Goal: Go to known website: Access a specific website the user already knows

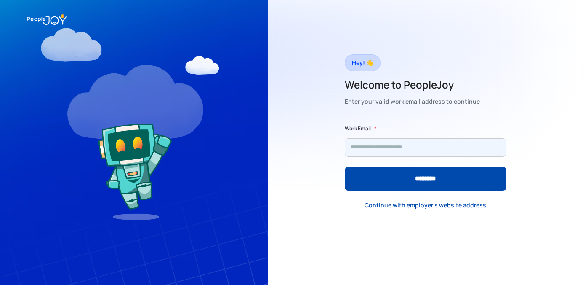
click at [371, 150] on input "Form" at bounding box center [426, 147] width 162 height 19
type input "**********"
click at [345, 167] on input "********" at bounding box center [426, 179] width 162 height 24
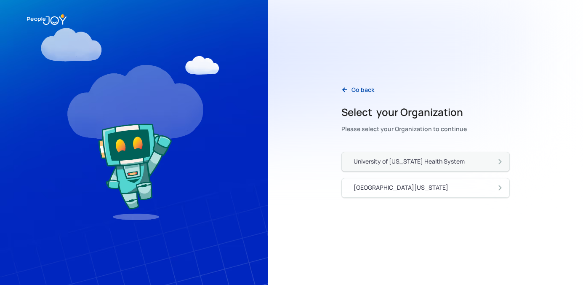
click at [412, 161] on div "University of [US_STATE] Health System" at bounding box center [409, 161] width 111 height 8
